Goal: Complete application form: Complete application form

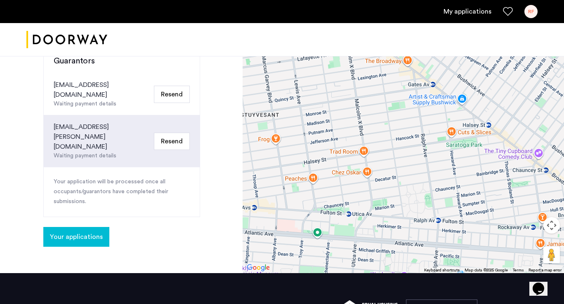
scroll to position [239, 0]
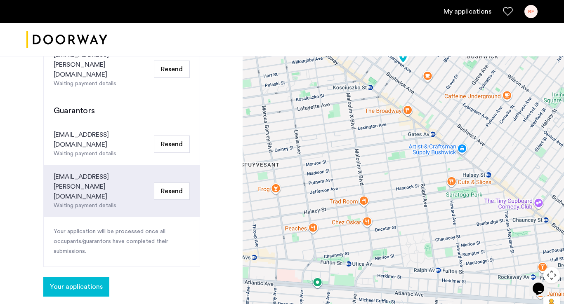
click at [167, 136] on button "Resend" at bounding box center [172, 144] width 36 height 17
click at [84, 277] on button "Your applications" at bounding box center [76, 287] width 66 height 20
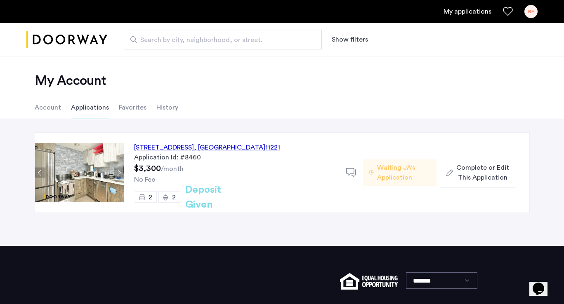
click at [240, 146] on div "334 Evergreen Avenue, Unit 2F, Brooklyn , NY 11221" at bounding box center [207, 148] width 146 height 10
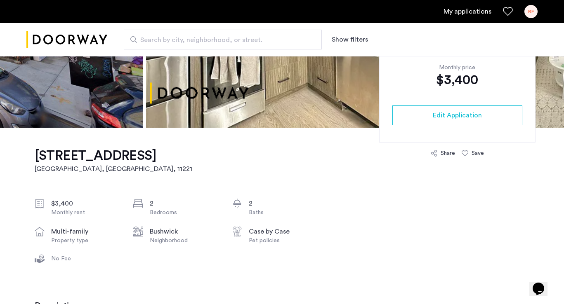
scroll to position [177, 0]
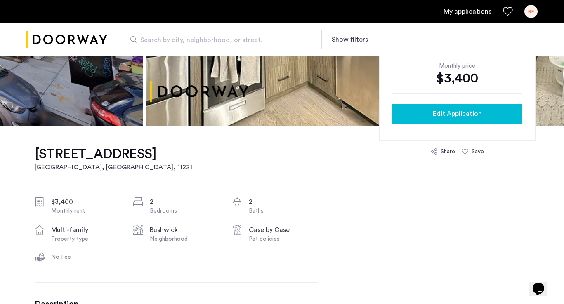
click at [420, 109] on div "Edit Application" at bounding box center [457, 114] width 117 height 10
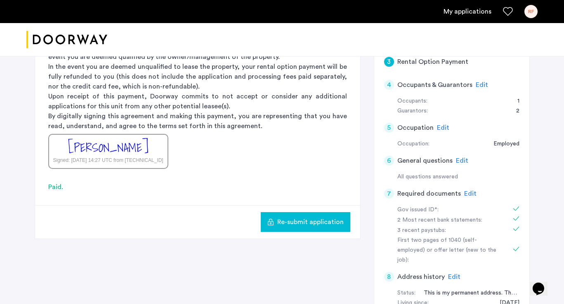
scroll to position [229, 0]
click at [476, 87] on span "Edit" at bounding box center [482, 84] width 12 height 7
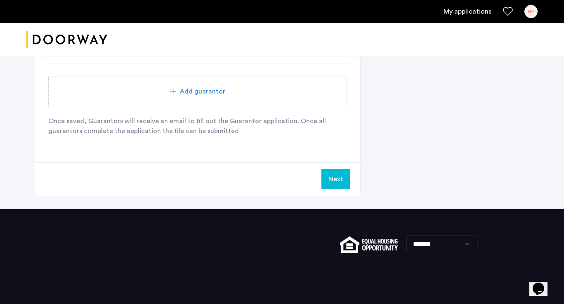
scroll to position [717, 0]
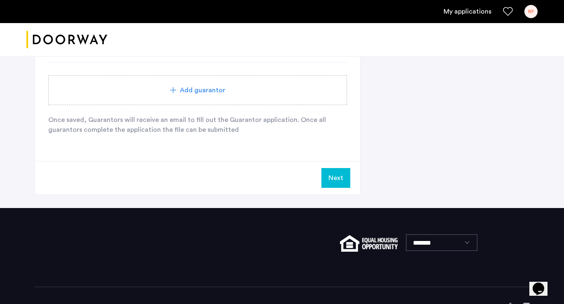
click at [334, 177] on button "Next" at bounding box center [335, 178] width 29 height 20
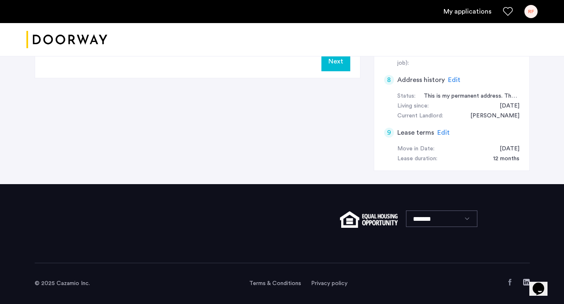
scroll to position [0, 0]
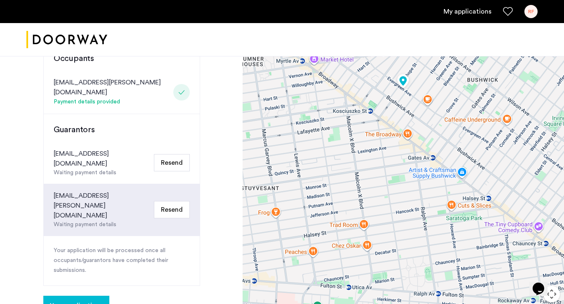
scroll to position [181, 0]
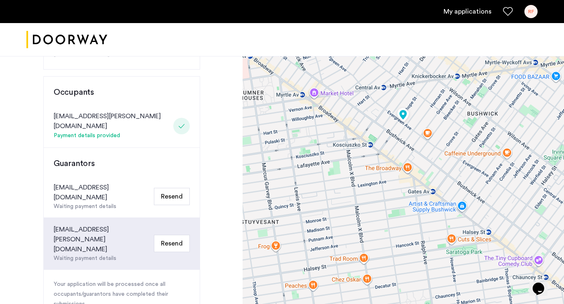
click at [182, 188] on button "Resend" at bounding box center [172, 196] width 36 height 17
click at [175, 188] on button "Resend" at bounding box center [172, 196] width 36 height 17
click at [163, 188] on button "Resend" at bounding box center [172, 196] width 36 height 17
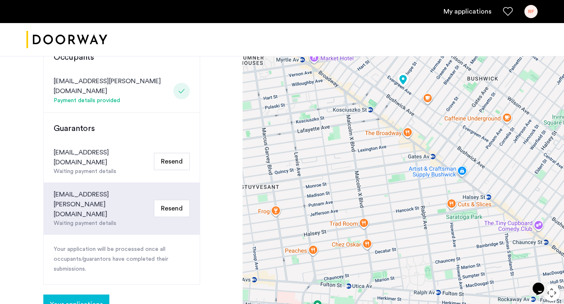
scroll to position [224, 0]
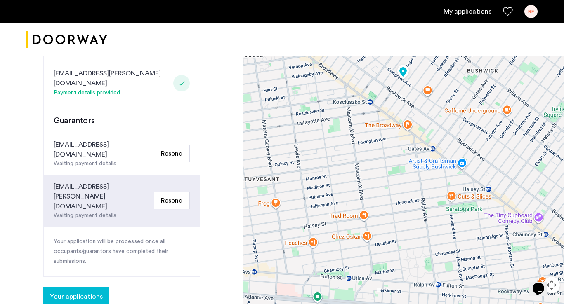
click at [174, 145] on button "Resend" at bounding box center [172, 153] width 36 height 17
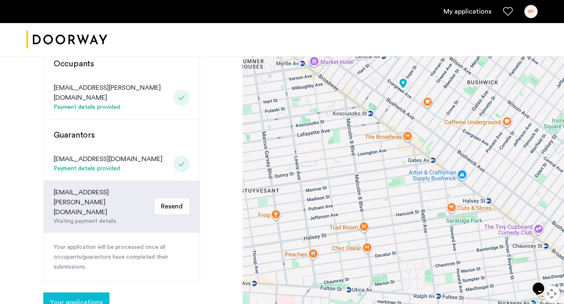
scroll to position [208, 0]
